Goal: Check status: Check status

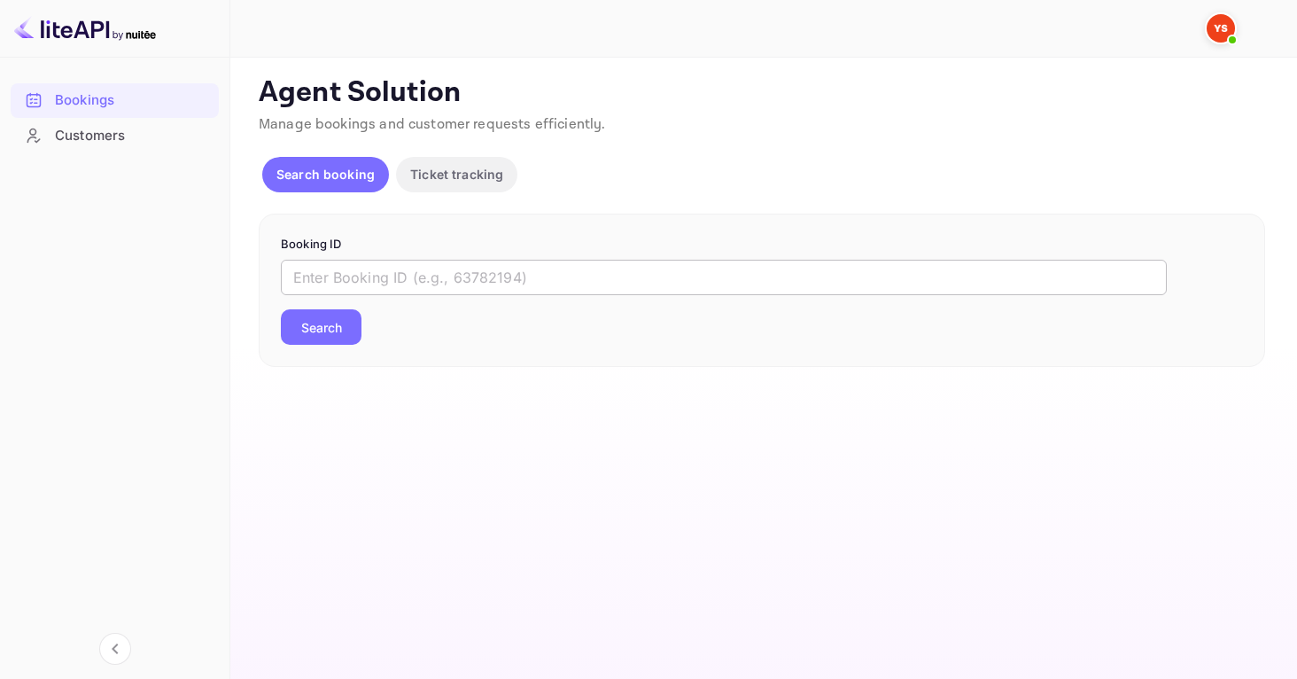
click at [403, 288] on input "text" at bounding box center [724, 277] width 886 height 35
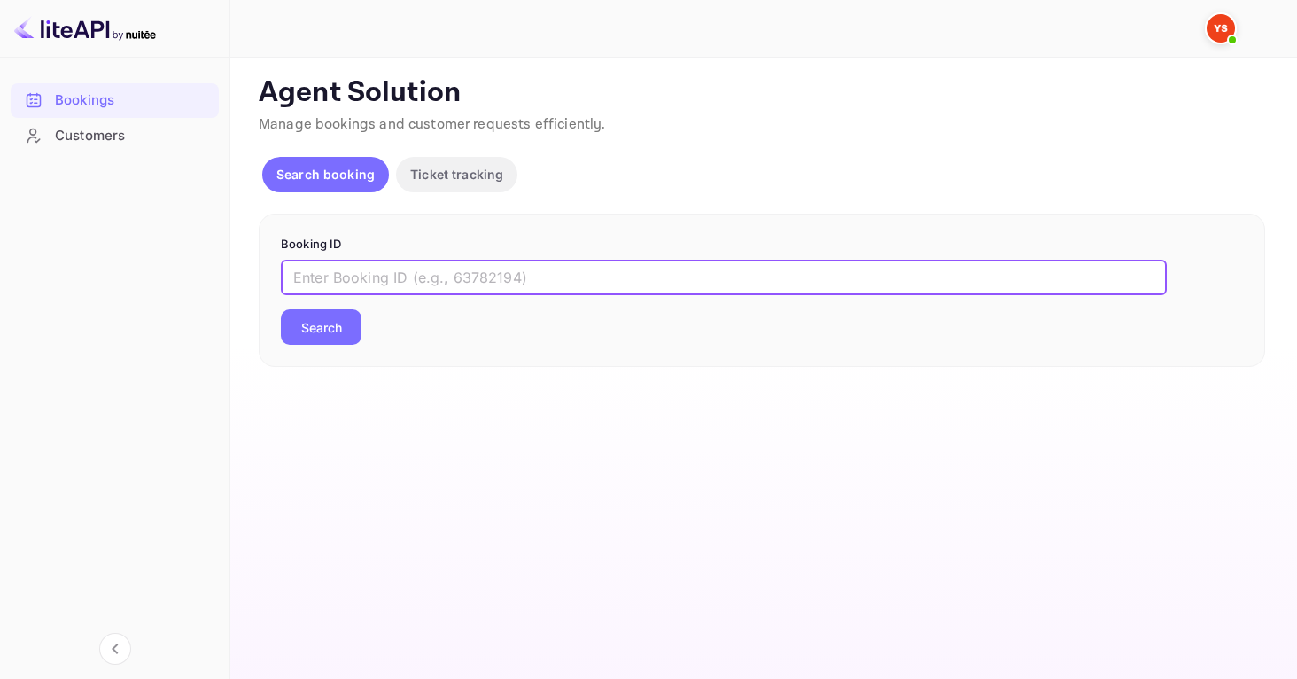
paste input ": 8956437"
click at [337, 333] on button "Search" at bounding box center [321, 326] width 81 height 35
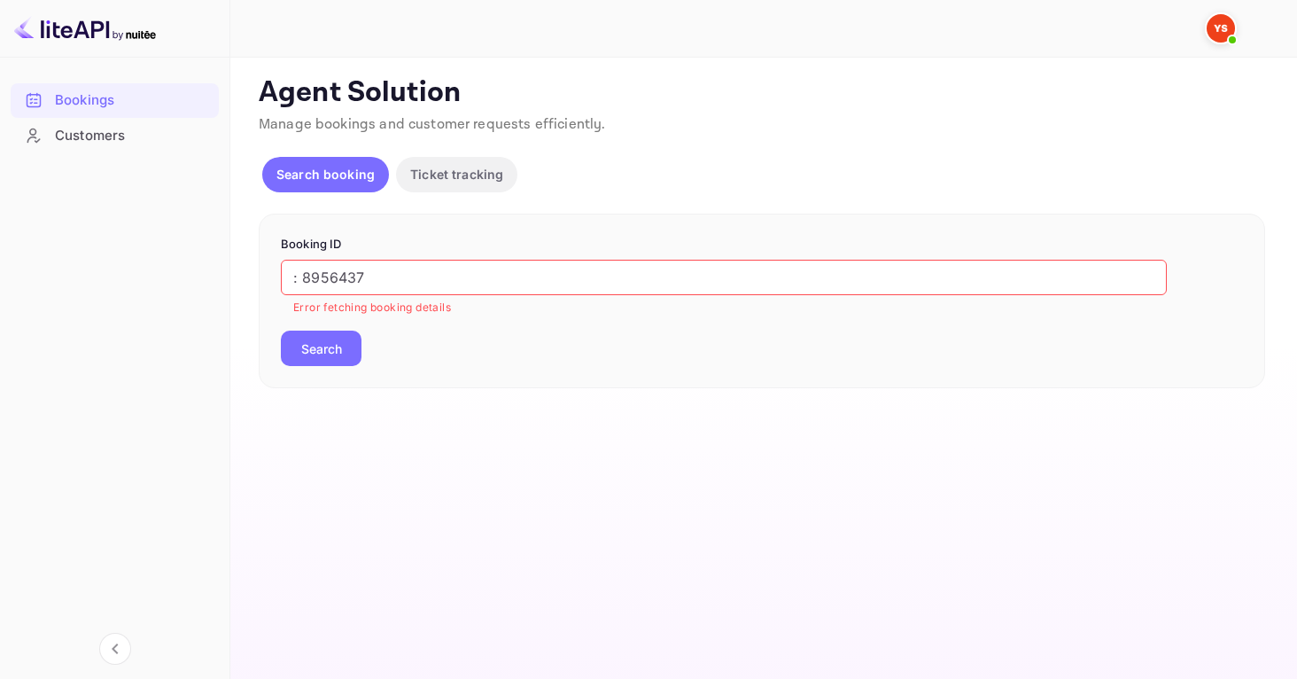
click at [300, 281] on input ": 8956437" at bounding box center [724, 277] width 886 height 35
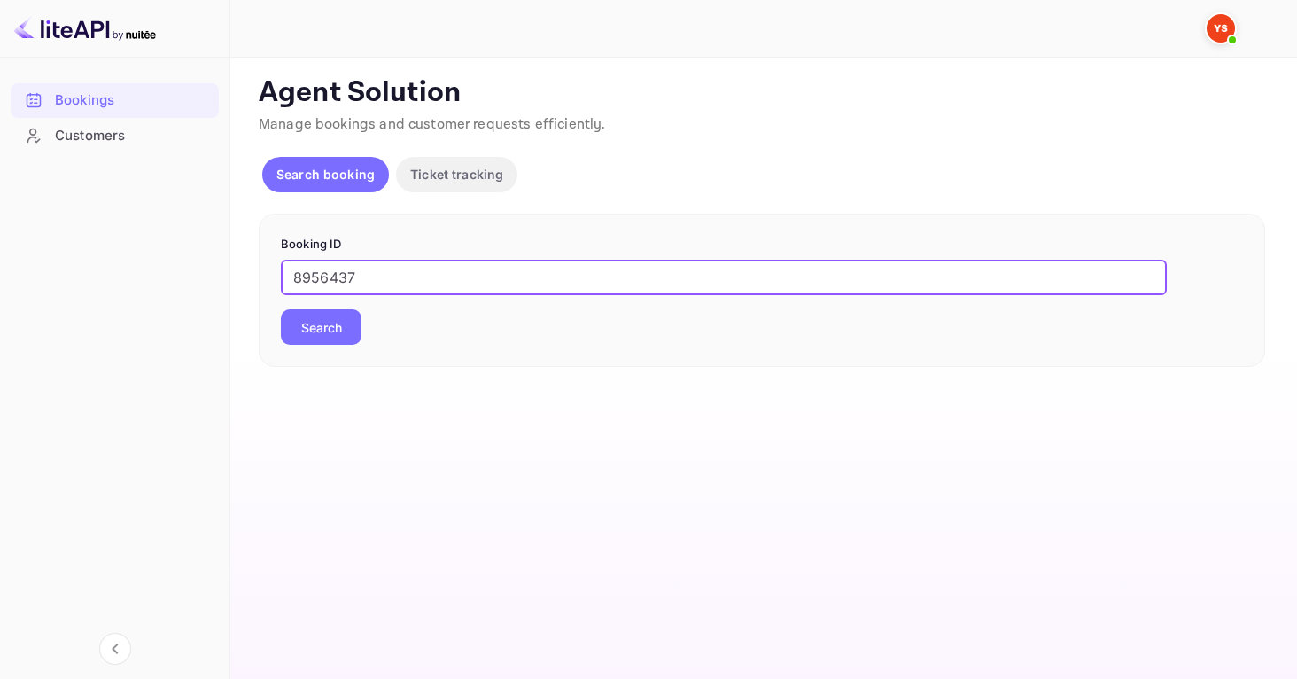
type input "8956437"
click at [328, 330] on button "Search" at bounding box center [321, 326] width 81 height 35
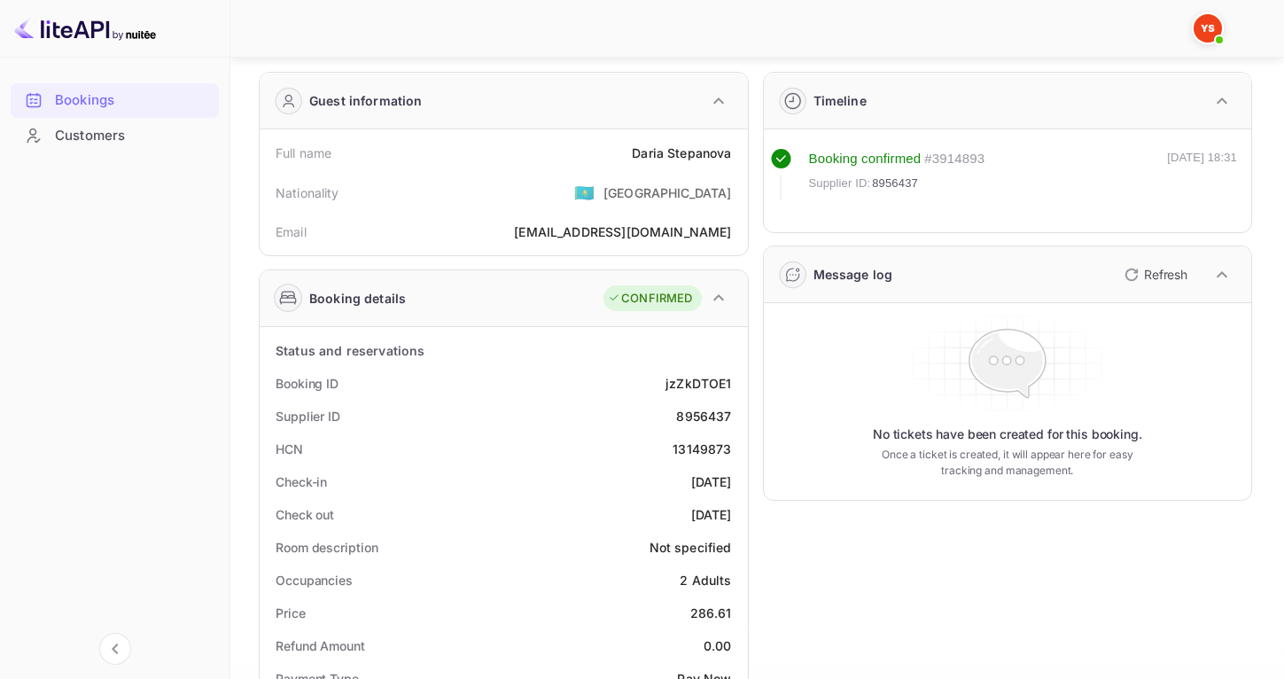
scroll to position [45, 0]
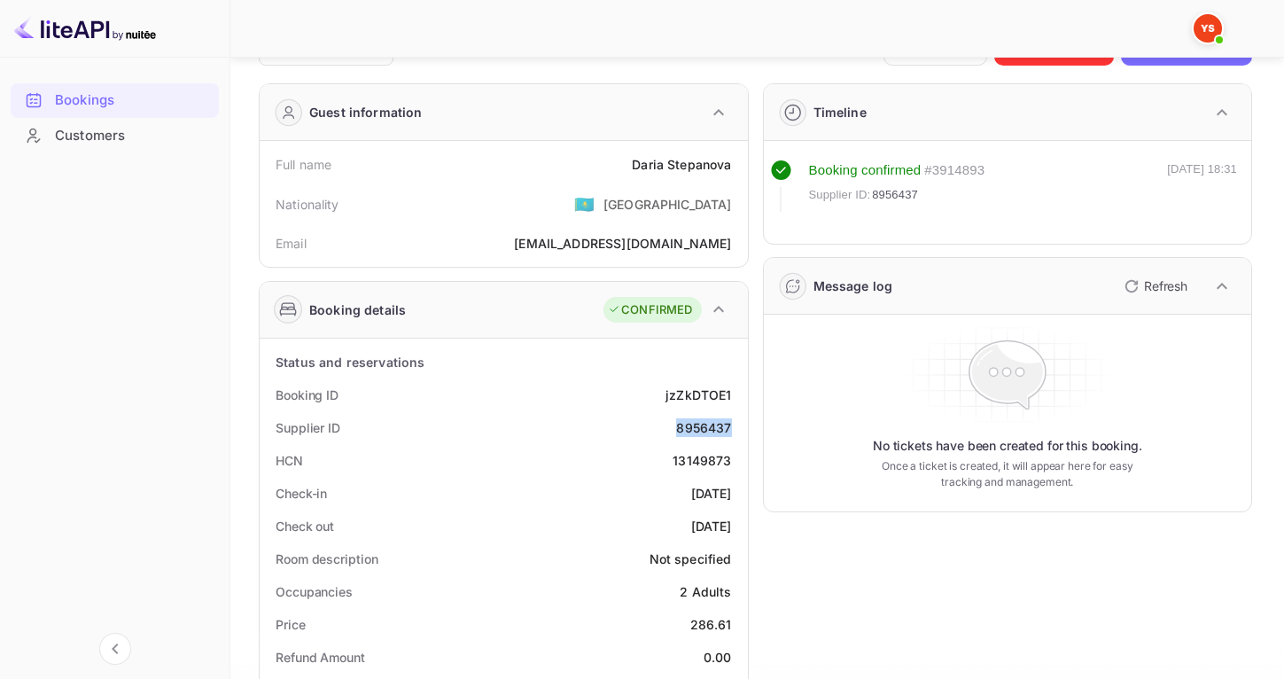
drag, startPoint x: 675, startPoint y: 427, endPoint x: 731, endPoint y: 425, distance: 55.9
click at [731, 425] on div "Supplier ID 8956437" at bounding box center [504, 427] width 474 height 33
copy div "8956437"
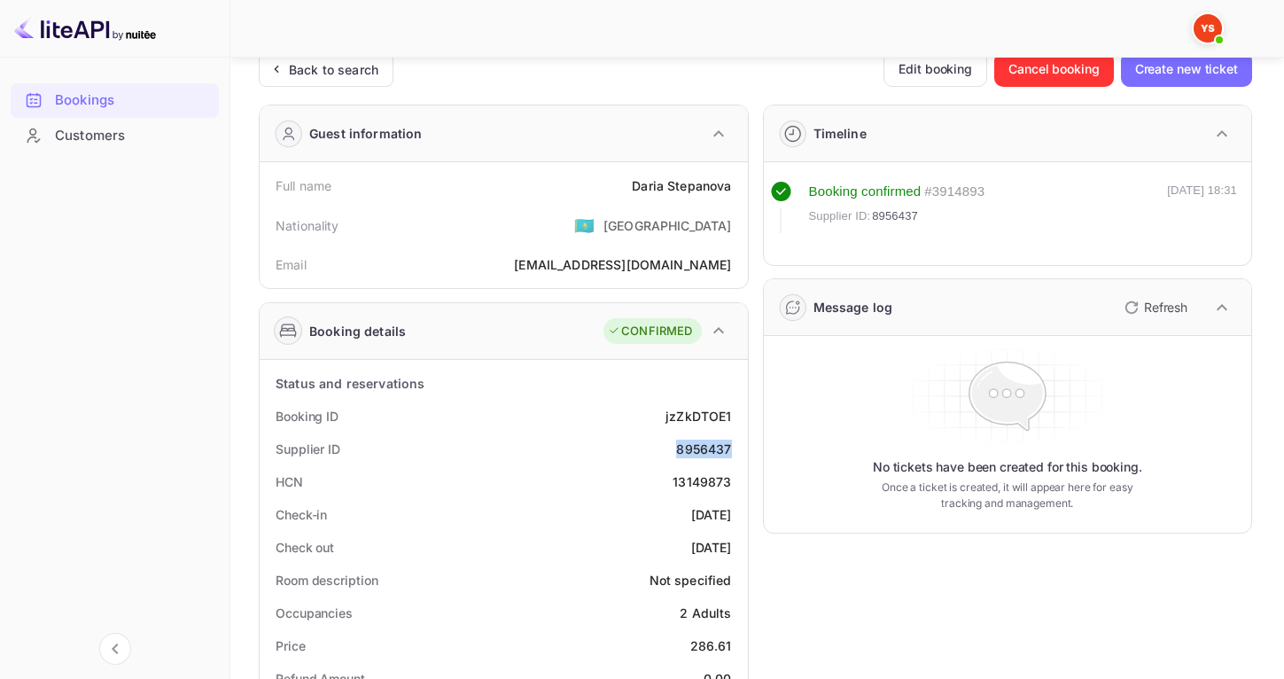
scroll to position [12, 0]
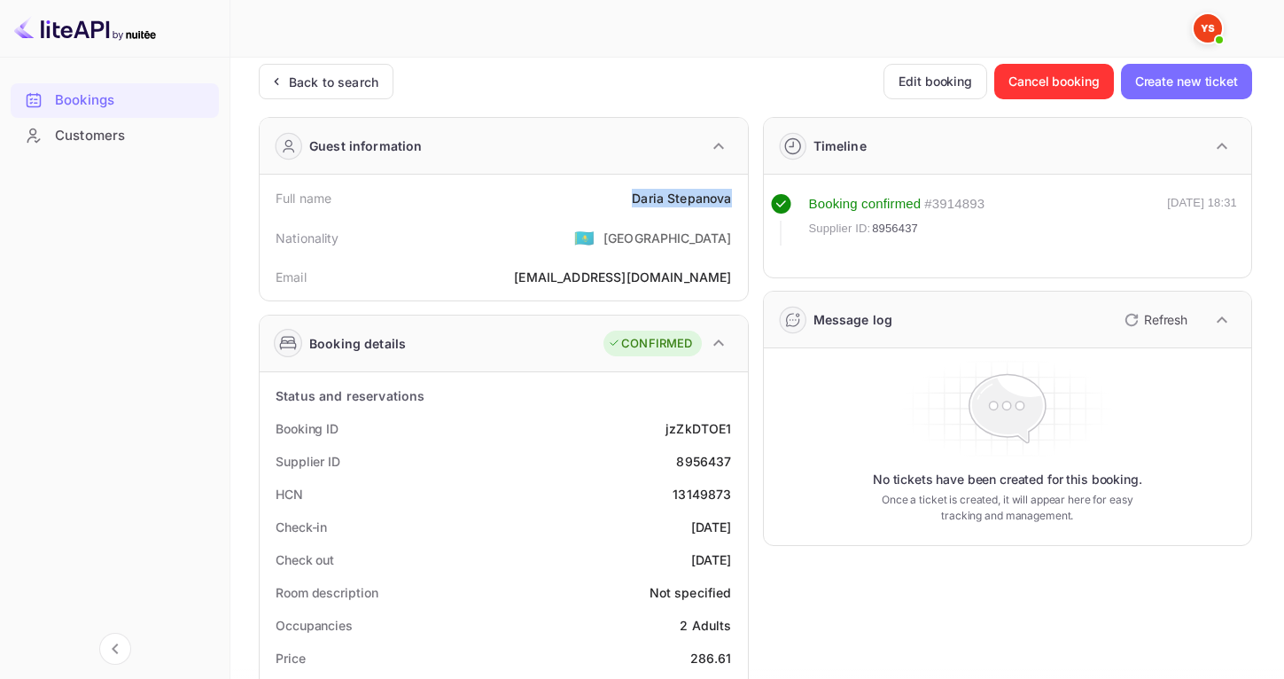
drag, startPoint x: 637, startPoint y: 198, endPoint x: 742, endPoint y: 197, distance: 104.6
click at [742, 197] on div "Full name [PERSON_NAME] Nationality 🇰🇿 [DEMOGRAPHIC_DATA] Email [EMAIL_ADDRESS]…" at bounding box center [504, 238] width 488 height 126
copy div "[PERSON_NAME]"
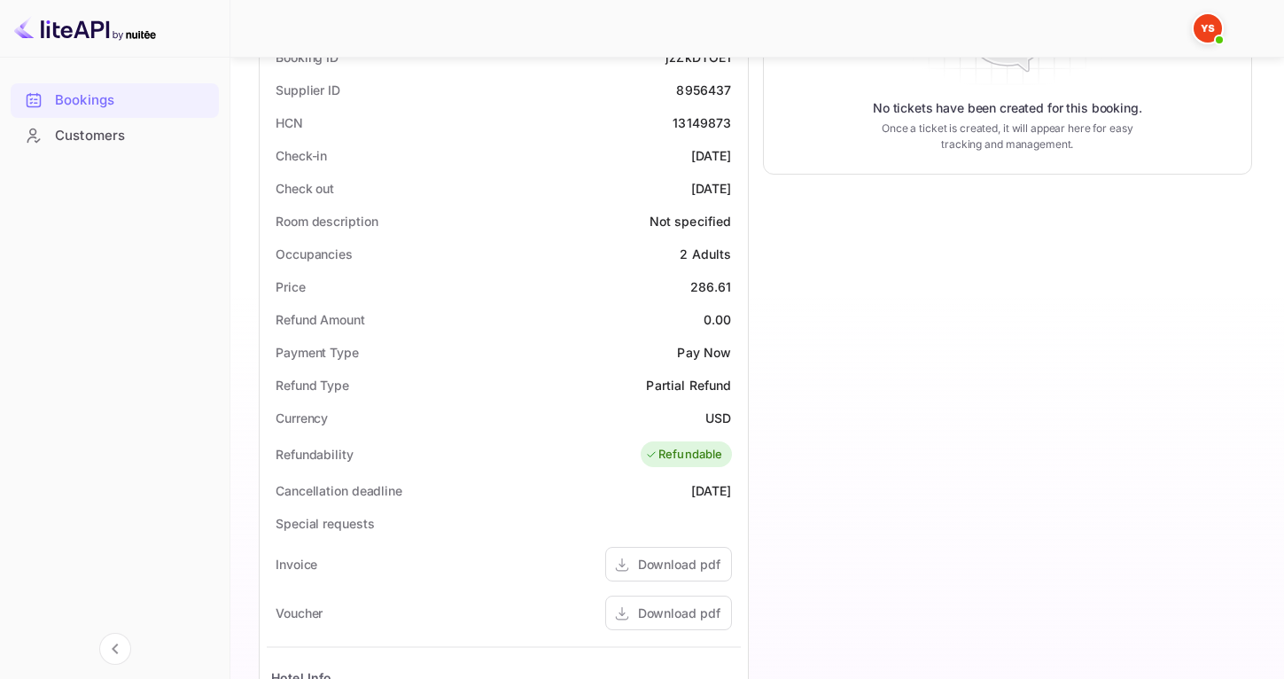
scroll to position [393, 0]
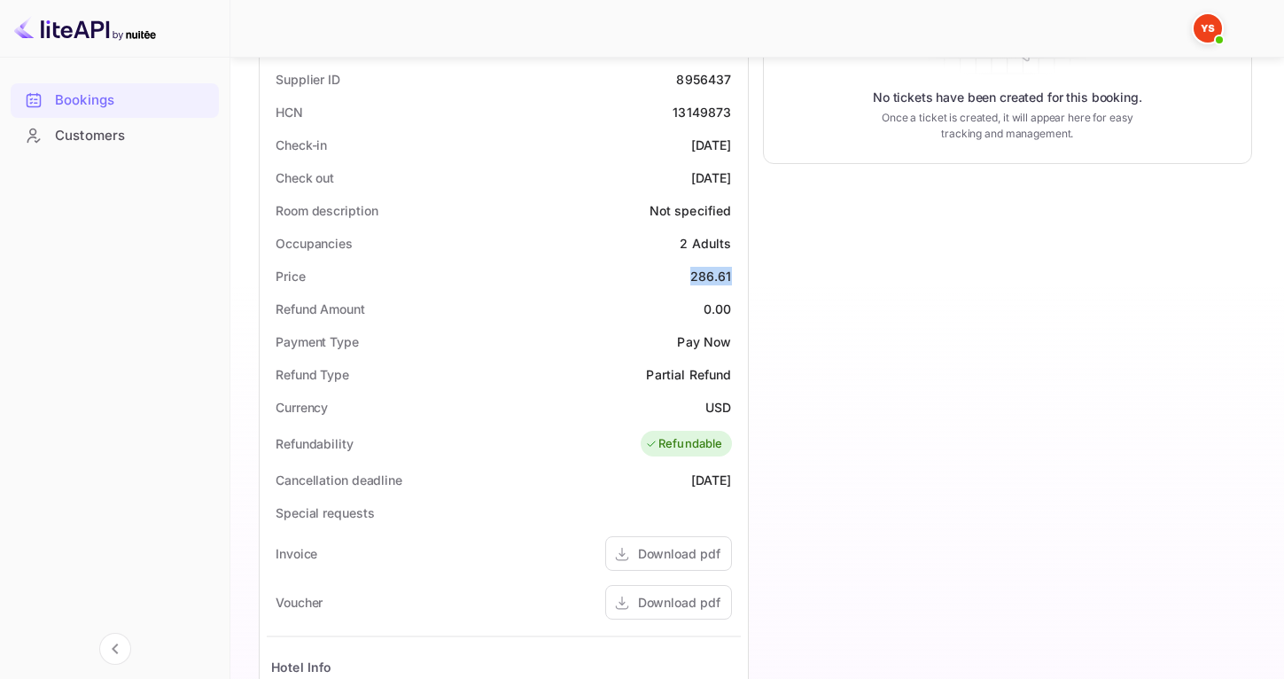
drag, startPoint x: 735, startPoint y: 277, endPoint x: 676, endPoint y: 278, distance: 58.5
click at [676, 278] on div "Price 286.61" at bounding box center [504, 276] width 474 height 33
copy div "286.61"
